Goal: Task Accomplishment & Management: Use online tool/utility

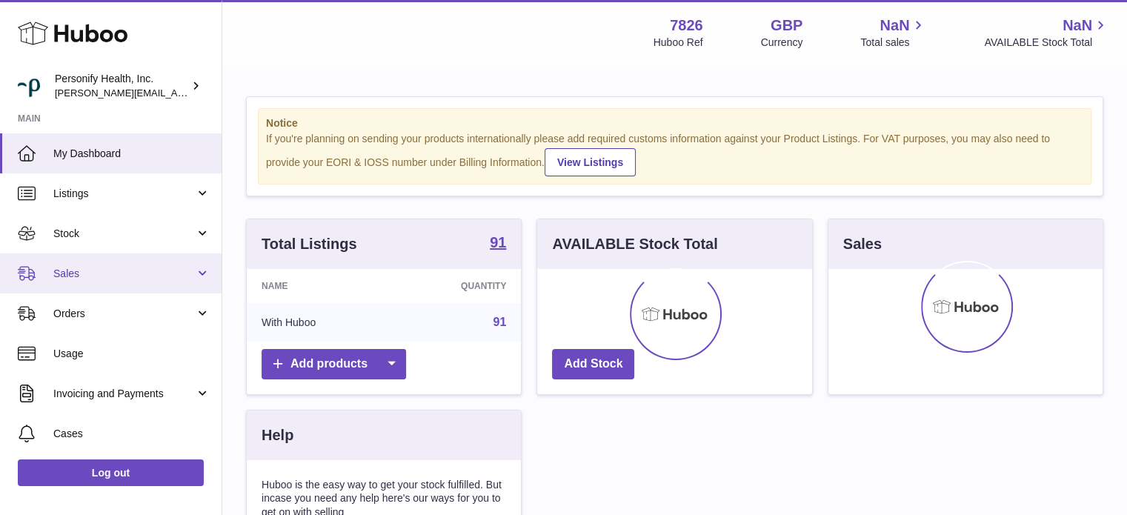
click at [107, 279] on span "Sales" at bounding box center [124, 274] width 142 height 14
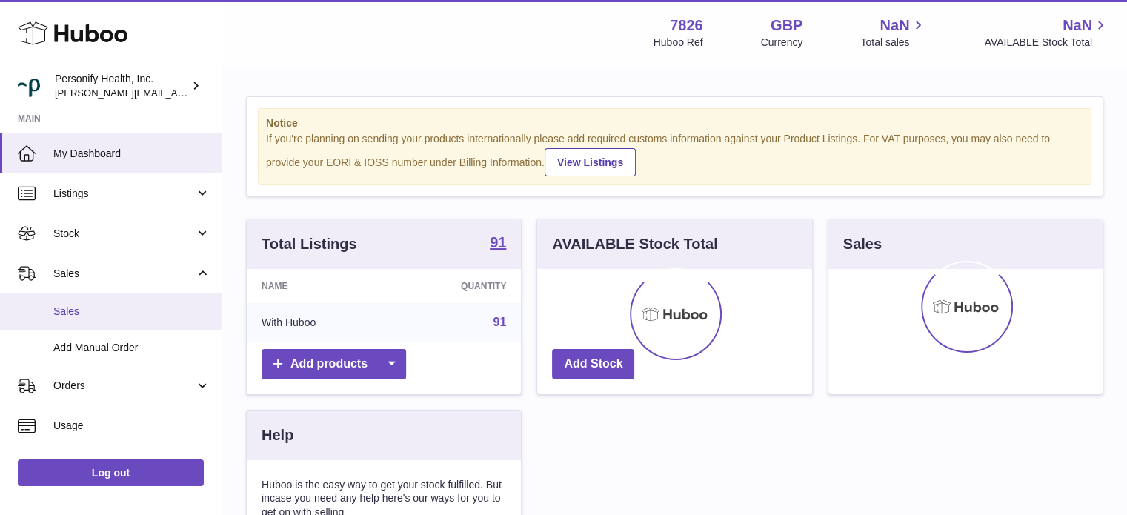
click at [122, 317] on span "Sales" at bounding box center [131, 312] width 157 height 14
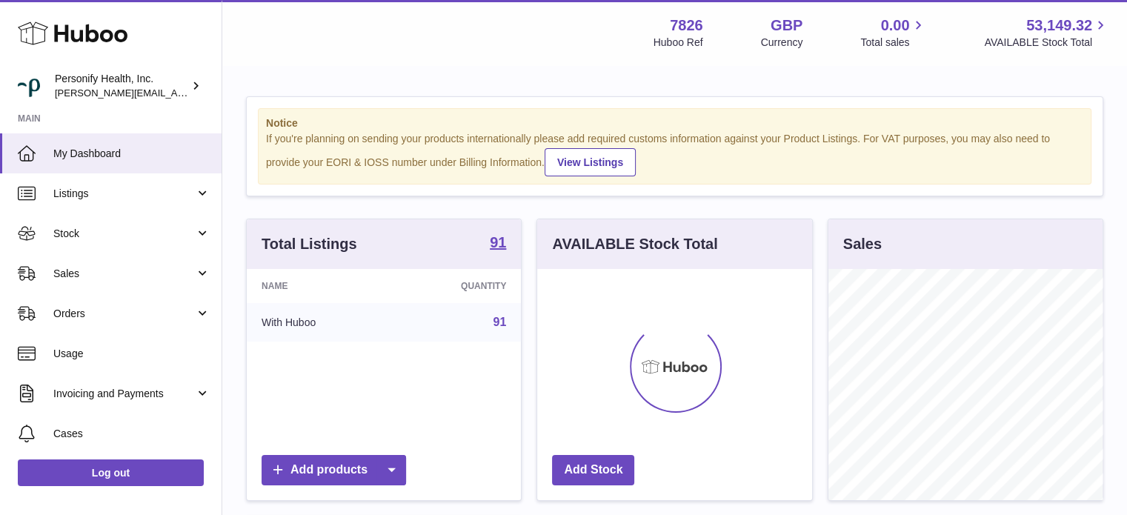
scroll to position [231, 275]
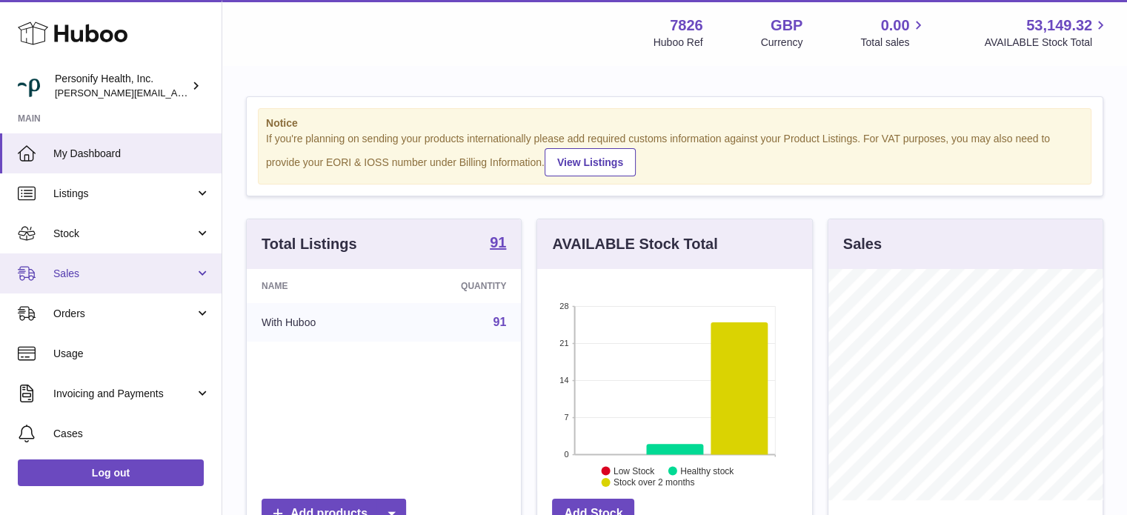
click at [95, 272] on span "Sales" at bounding box center [124, 274] width 142 height 14
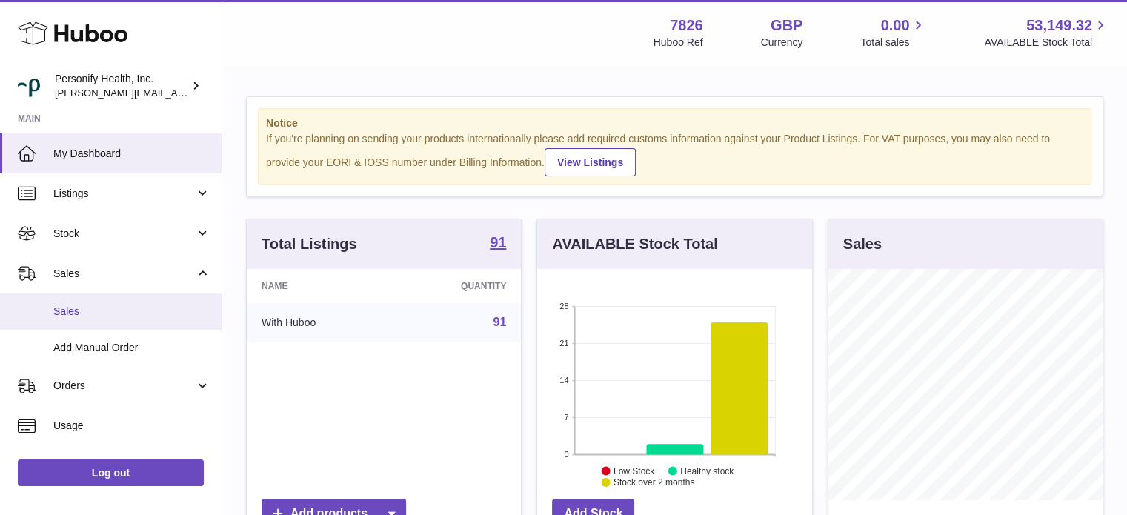
click at [93, 305] on span "Sales" at bounding box center [131, 312] width 157 height 14
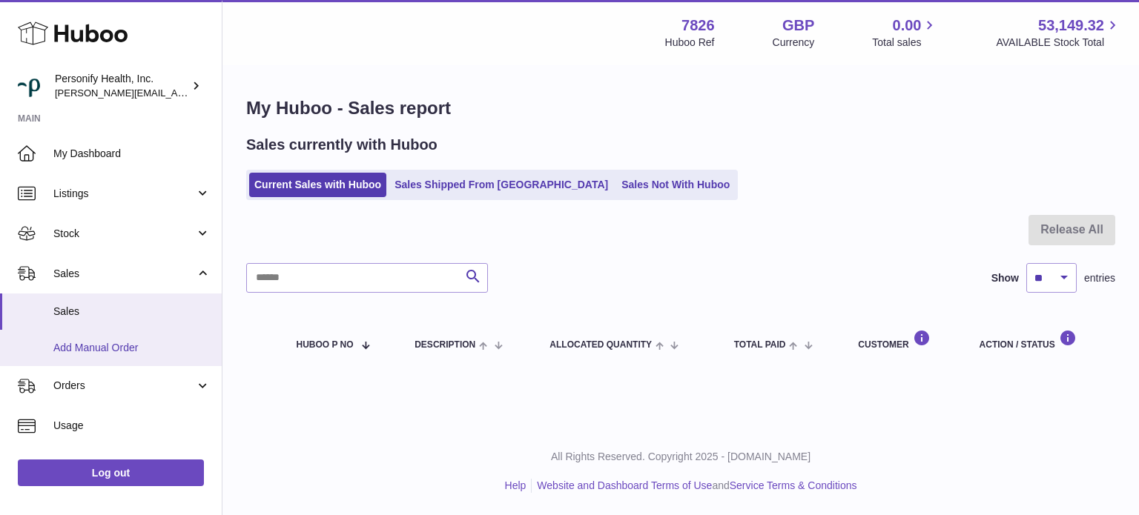
click at [121, 352] on span "Add Manual Order" at bounding box center [131, 348] width 157 height 14
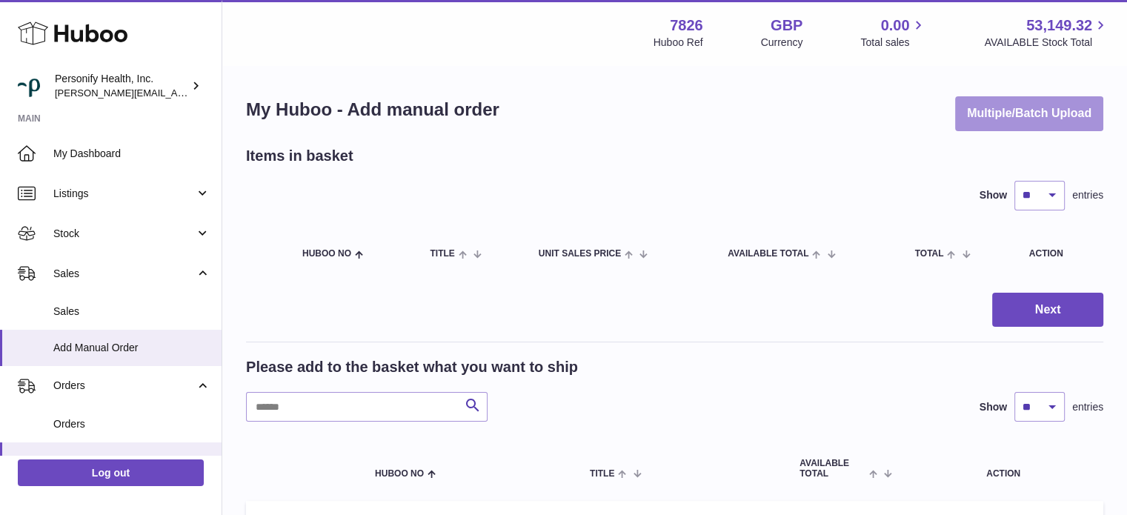
click at [1002, 122] on button "Multiple/Batch Upload" at bounding box center [1029, 113] width 148 height 35
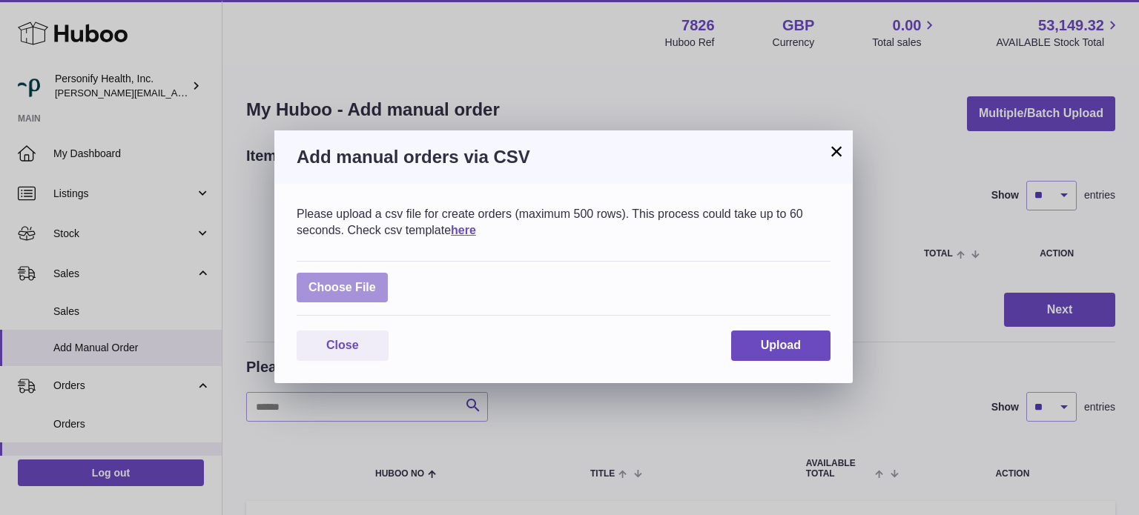
click at [326, 287] on label at bounding box center [341, 288] width 91 height 30
click at [376, 281] on input "file" at bounding box center [376, 280] width 1 height 1
type input "**********"
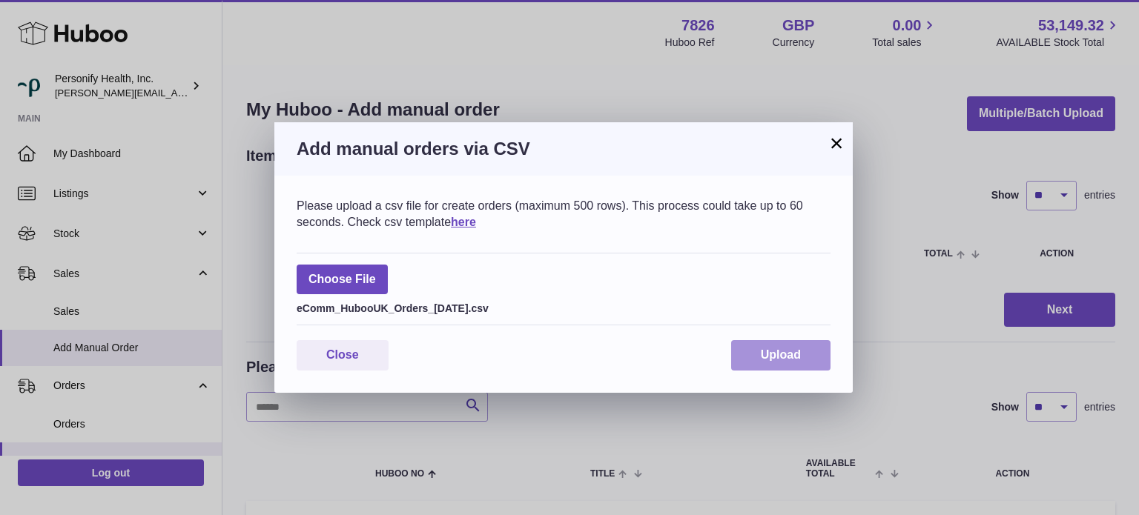
click at [780, 364] on button "Upload" at bounding box center [780, 355] width 99 height 30
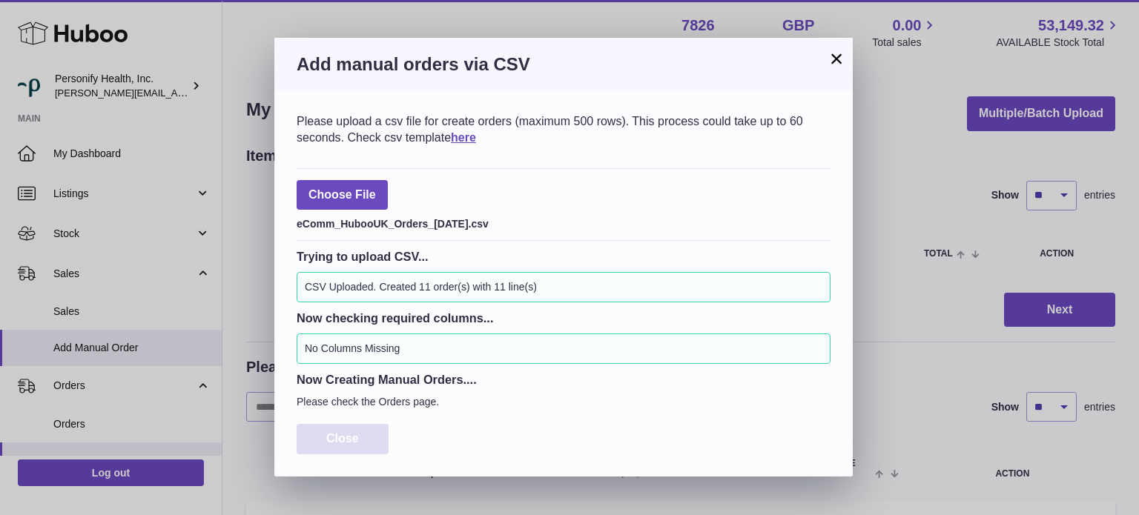
drag, startPoint x: 364, startPoint y: 436, endPoint x: 356, endPoint y: 426, distance: 12.6
click at [362, 436] on button "Close" at bounding box center [342, 439] width 92 height 30
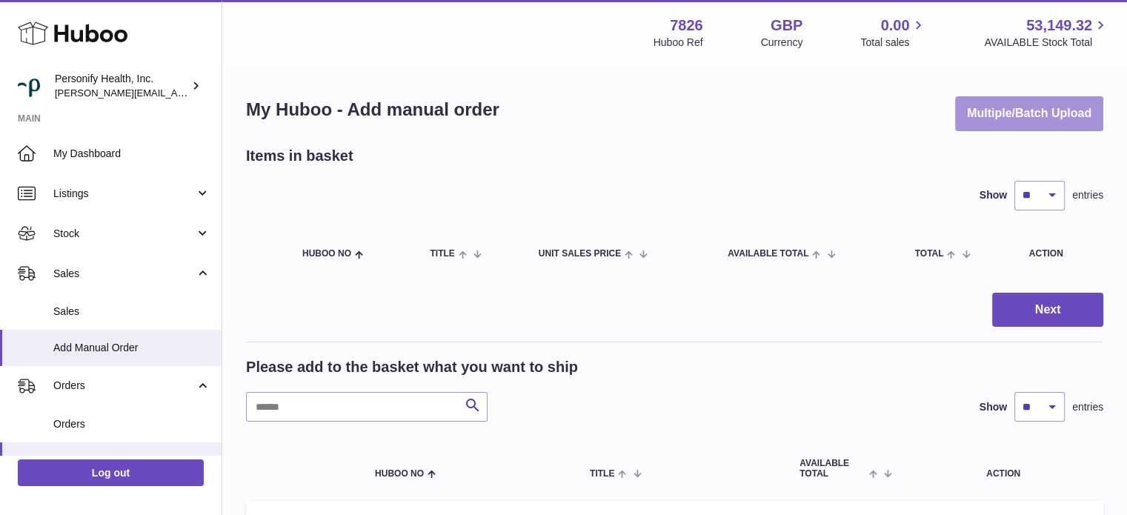
click at [1021, 116] on button "Multiple/Batch Upload" at bounding box center [1029, 113] width 148 height 35
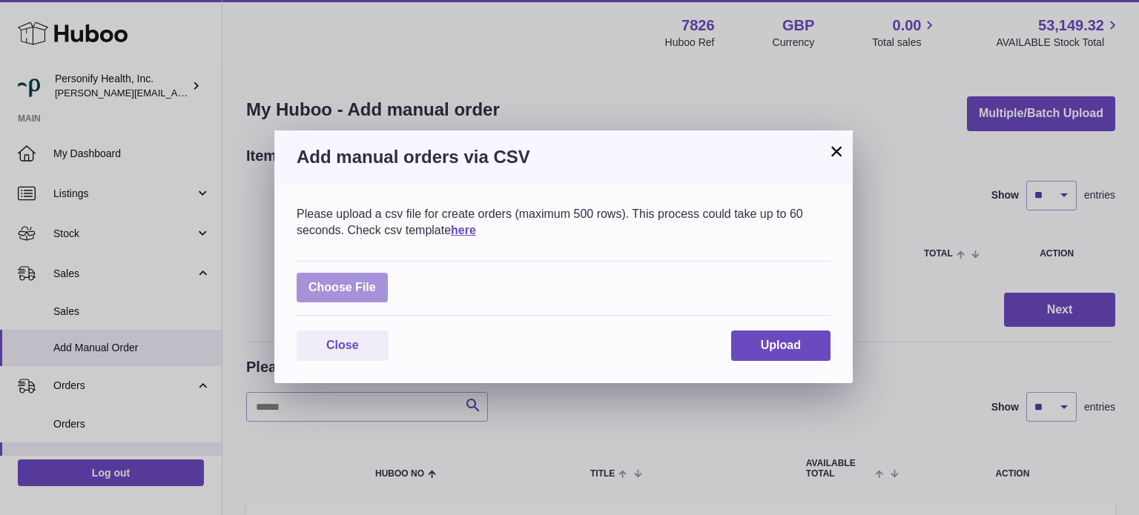
click at [374, 285] on label at bounding box center [341, 288] width 91 height 30
click at [376, 281] on input "file" at bounding box center [376, 280] width 1 height 1
type input "**********"
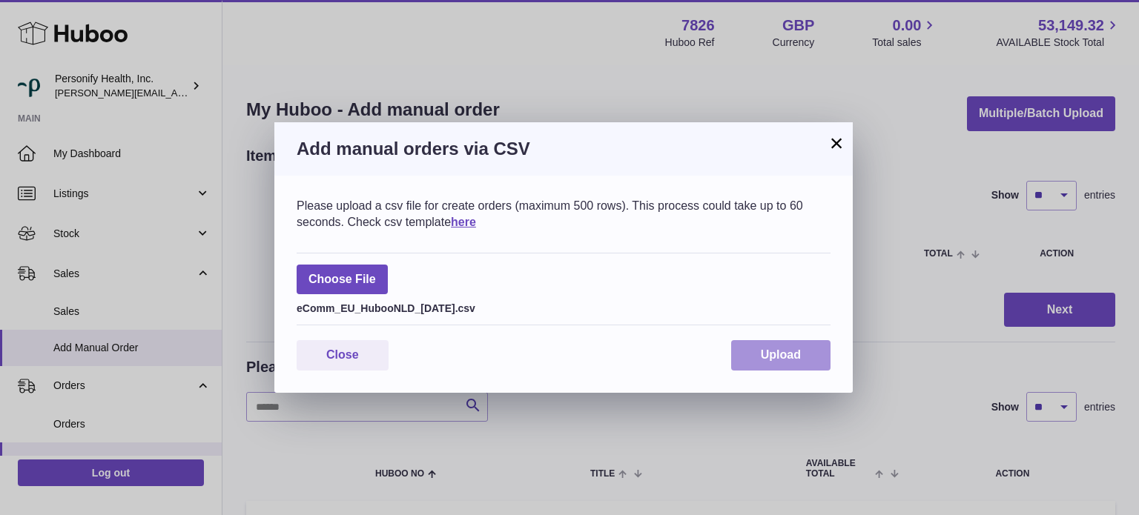
click at [795, 346] on button "Upload" at bounding box center [780, 355] width 99 height 30
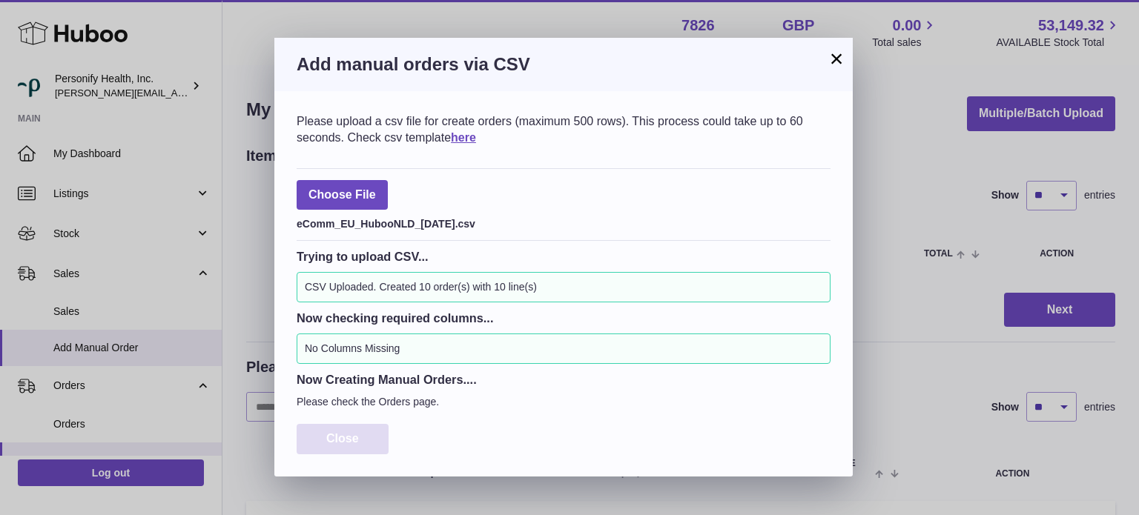
click at [358, 443] on span "Close" at bounding box center [342, 438] width 33 height 13
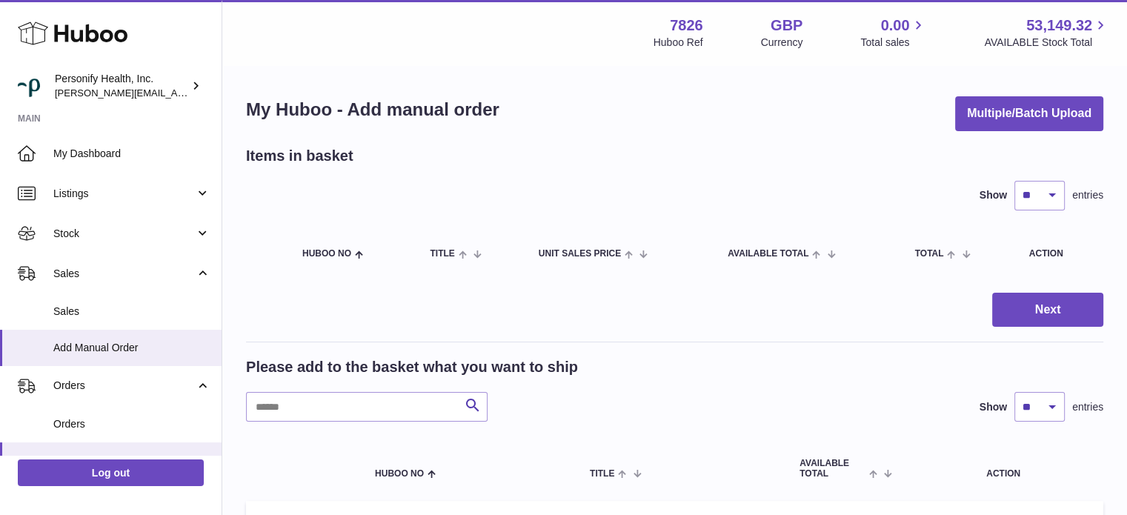
click at [91, 37] on icon at bounding box center [73, 34] width 110 height 30
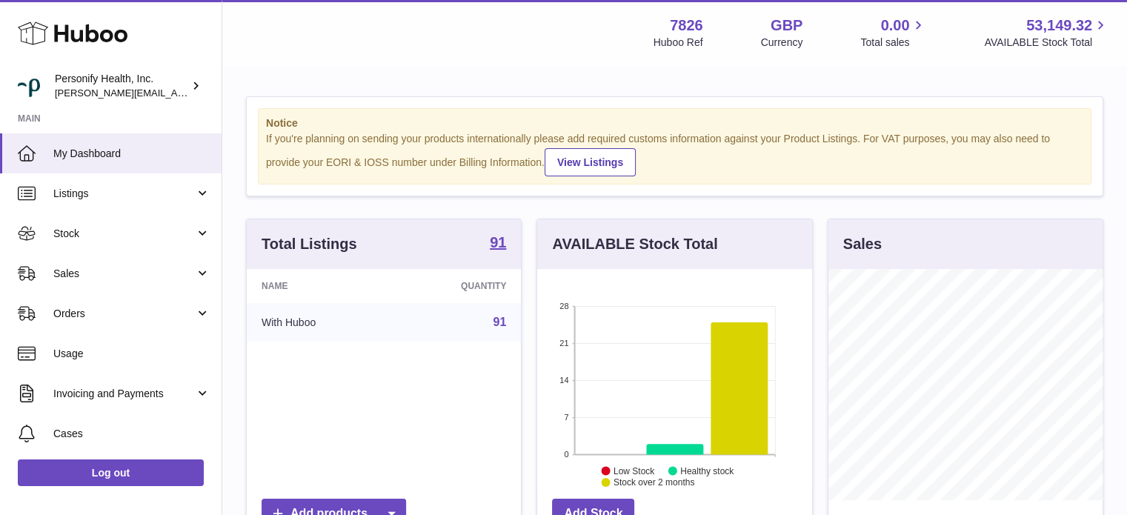
scroll to position [231, 275]
drag, startPoint x: 606, startPoint y: 119, endPoint x: 375, endPoint y: 407, distance: 369.2
click at [375, 407] on div "Name Quantity With Huboo 91" at bounding box center [384, 380] width 274 height 222
